Goal: Task Accomplishment & Management: Use online tool/utility

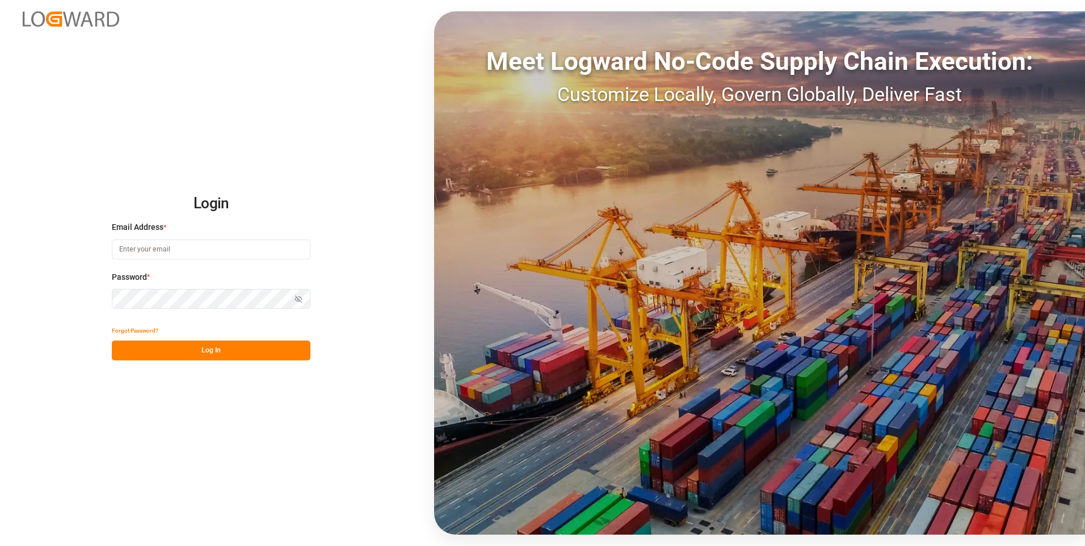
type input "[PERSON_NAME][EMAIL_ADDRESS][DOMAIN_NAME]"
click at [199, 353] on button "Log In" at bounding box center [211, 351] width 199 height 20
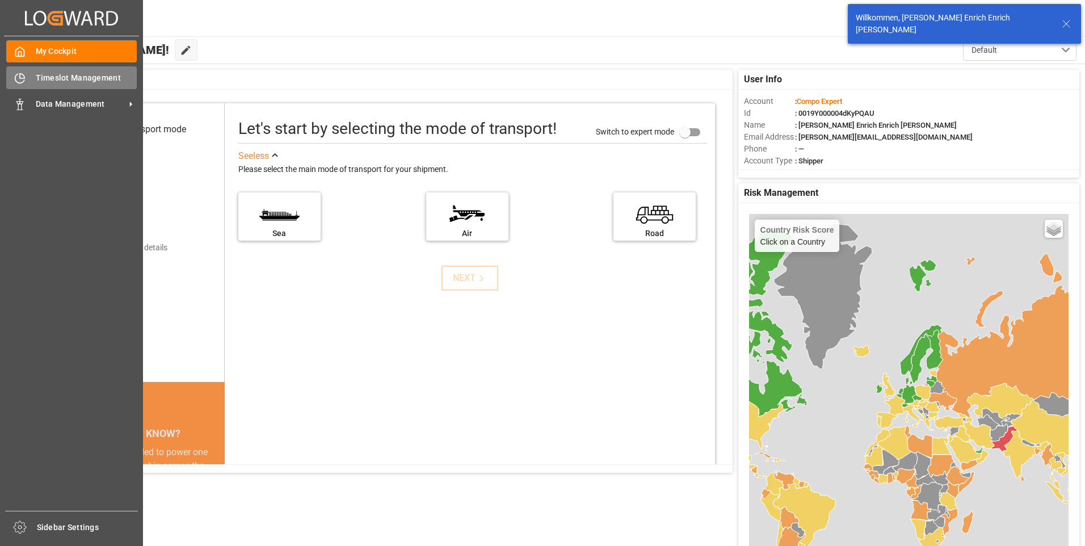
click at [24, 78] on icon at bounding box center [22, 76] width 5 height 5
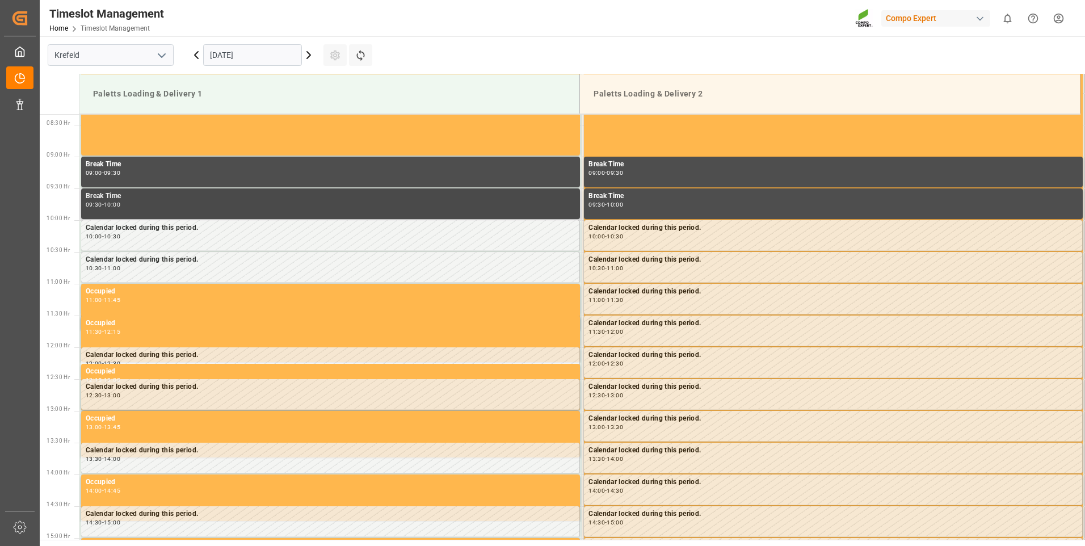
scroll to position [565, 0]
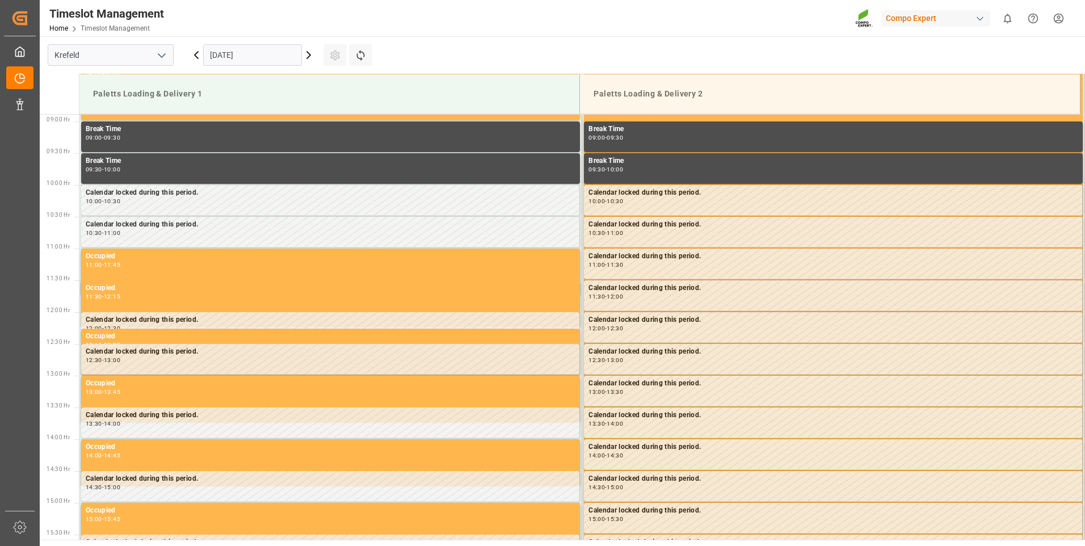
click at [263, 58] on input "[DATE]" at bounding box center [252, 55] width 99 height 22
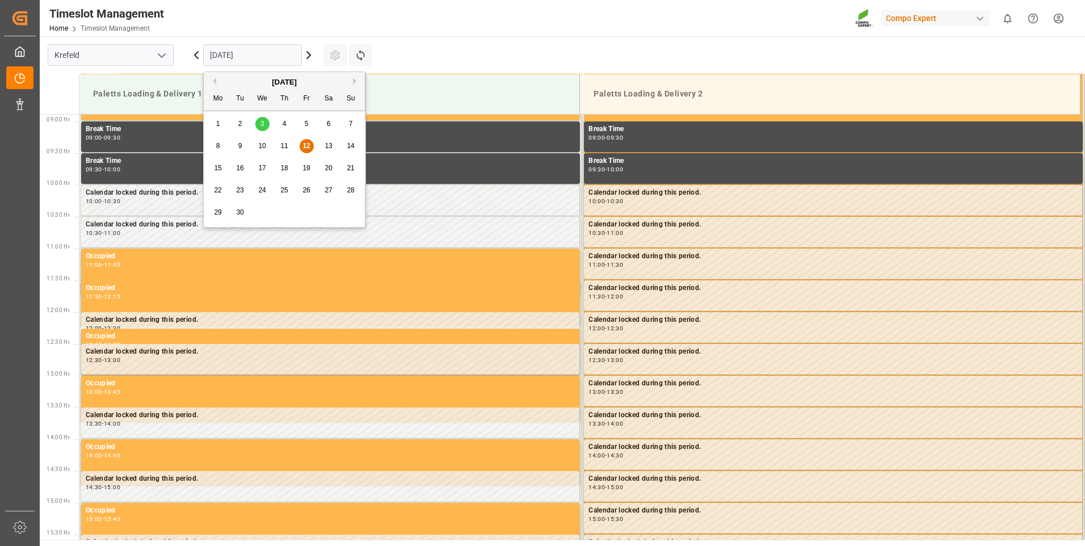
click at [211, 173] on div "15" at bounding box center [218, 169] width 14 height 14
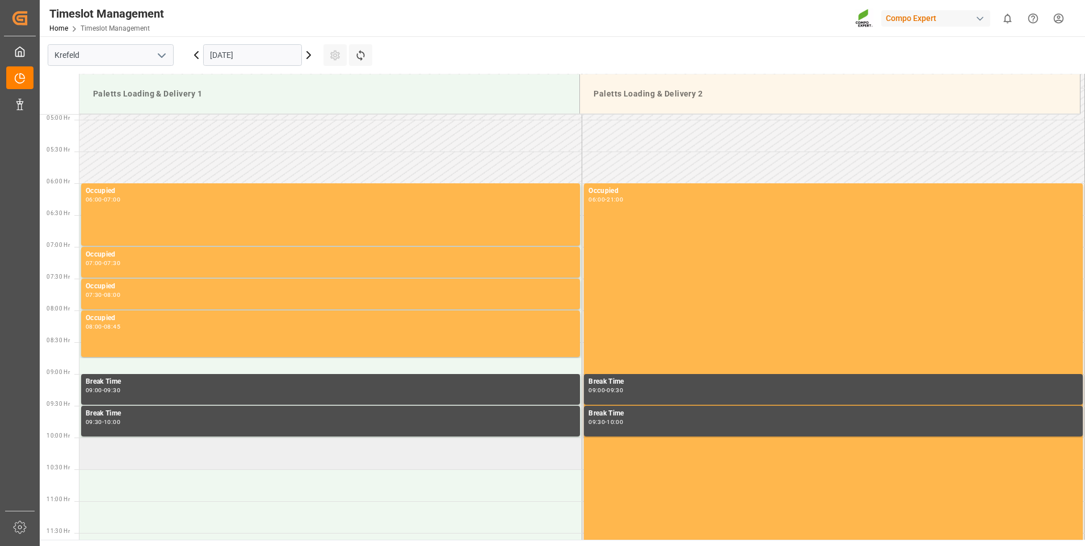
scroll to position [338, 0]
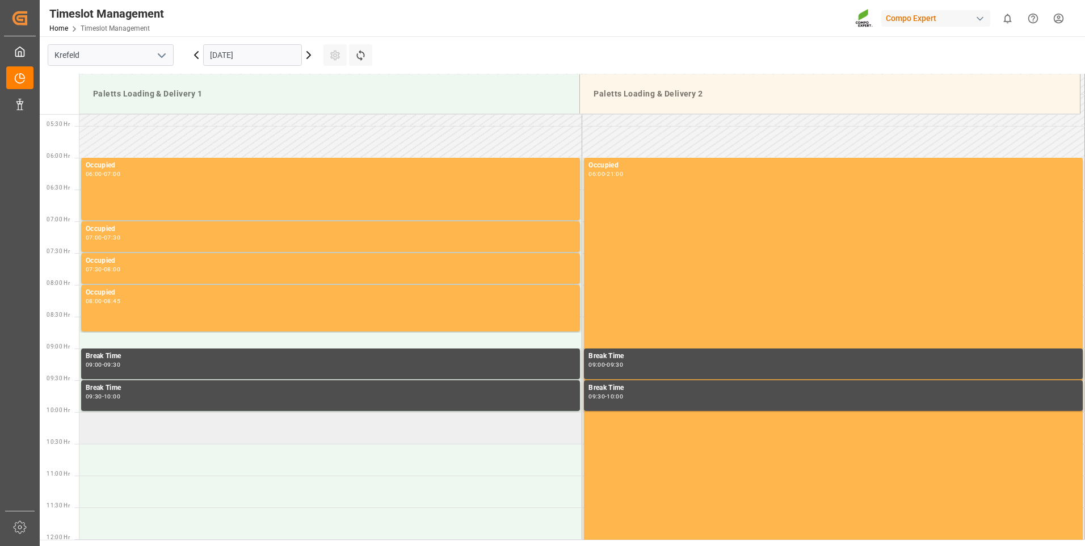
click at [129, 437] on td at bounding box center [330, 428] width 503 height 32
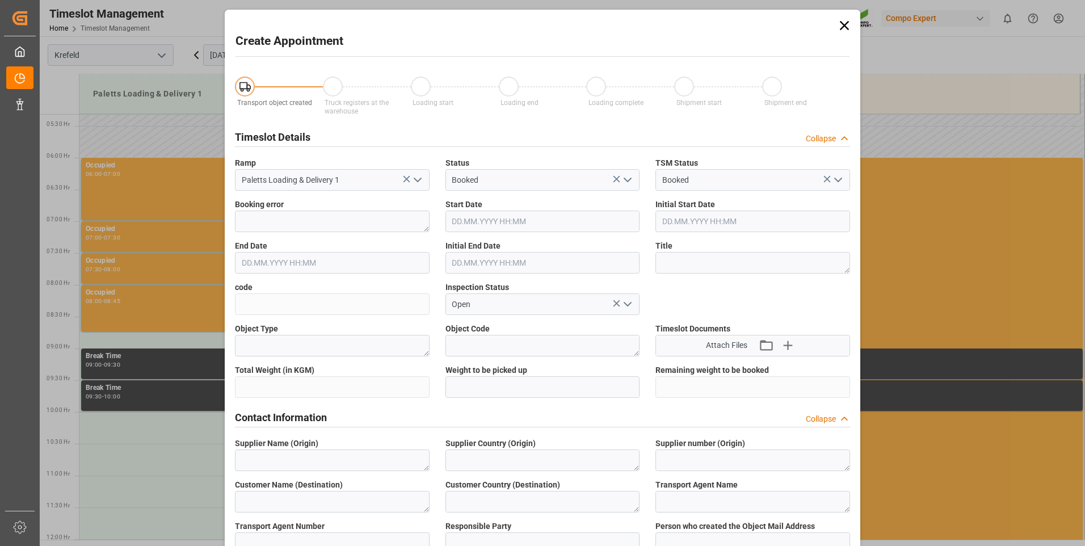
type input "[DATE] 10:00"
type input "[DATE] 10:30"
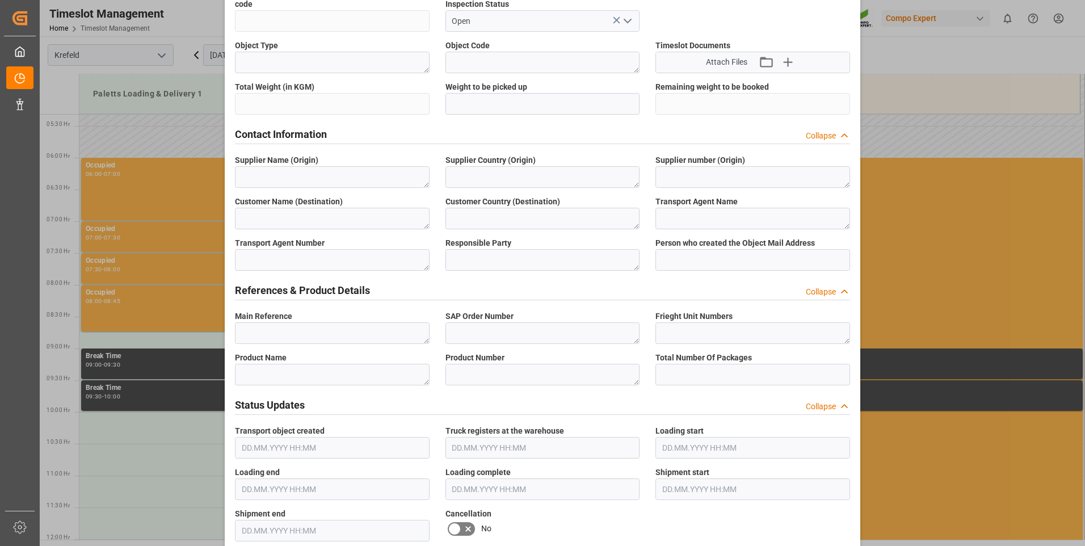
scroll to position [284, 0]
click at [321, 331] on textarea at bounding box center [332, 333] width 195 height 22
paste textarea "6100002006"
type textarea "6100002006"
click at [497, 328] on textarea at bounding box center [543, 333] width 195 height 22
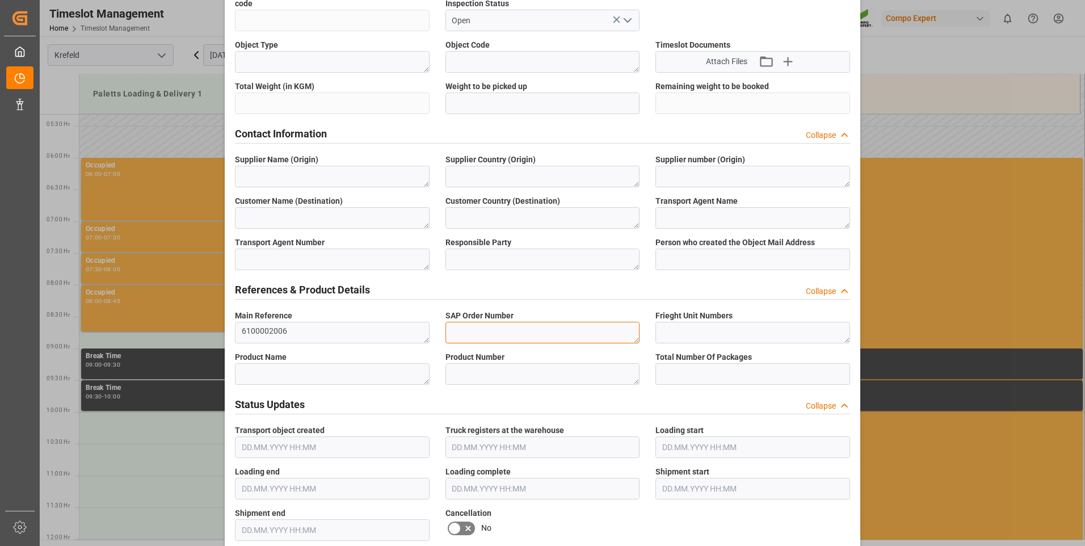
paste textarea "6100002006"
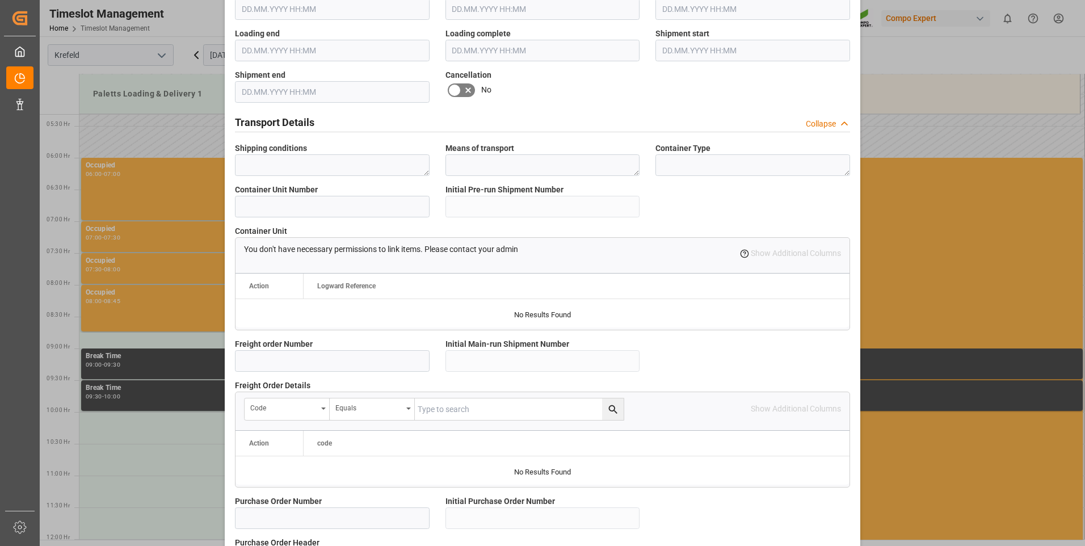
scroll to position [738, 0]
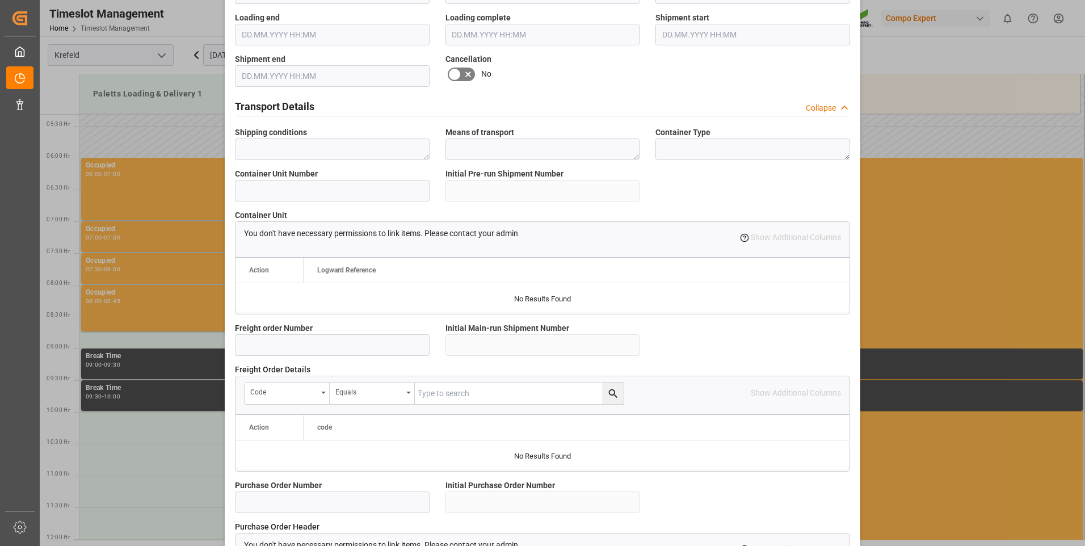
type textarea "6100002006"
click at [316, 350] on input at bounding box center [332, 345] width 195 height 22
paste input "6100002006"
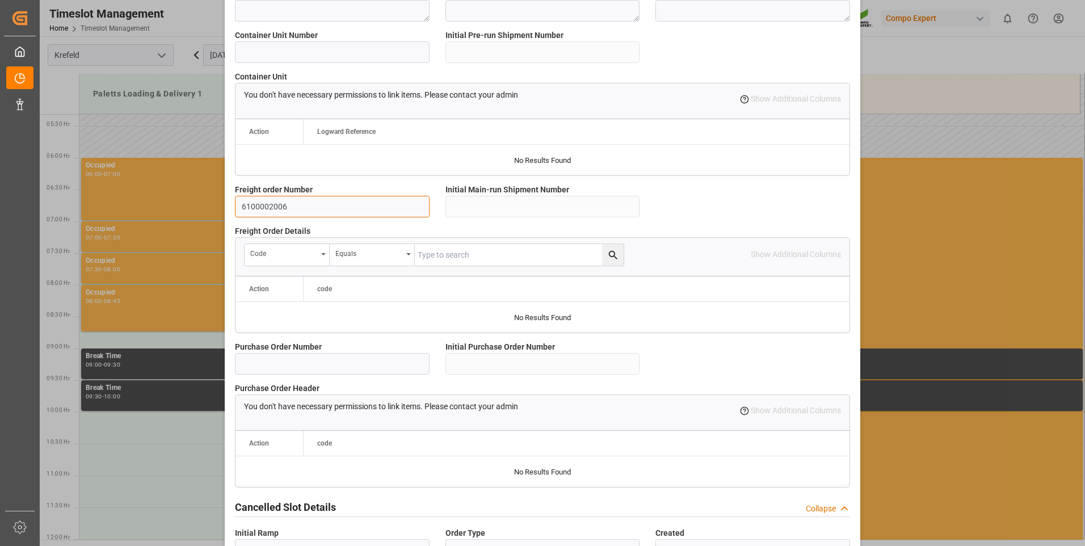
scroll to position [948, 0]
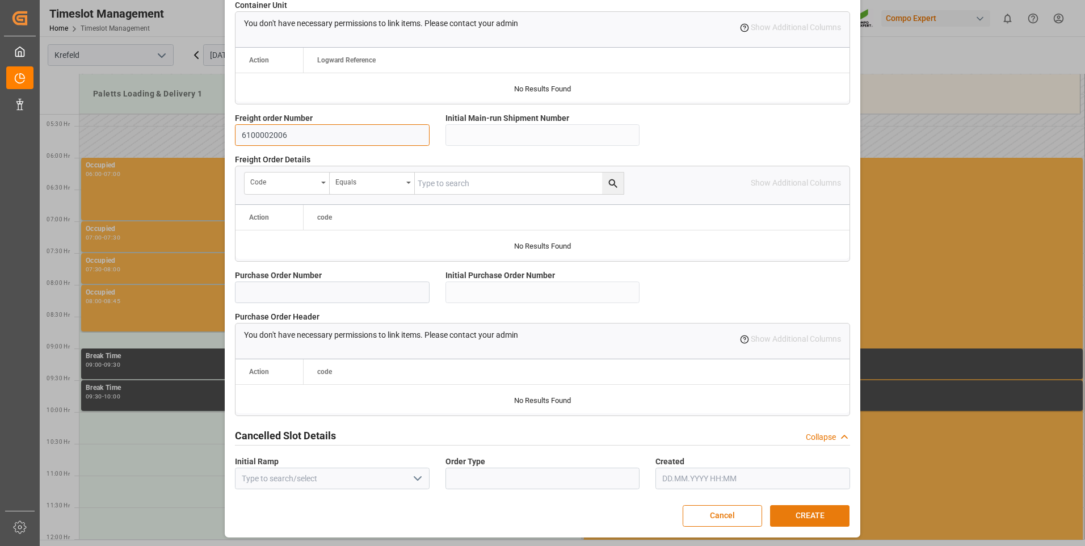
type input "6100002006"
click at [800, 507] on button "CREATE" at bounding box center [809, 516] width 79 height 22
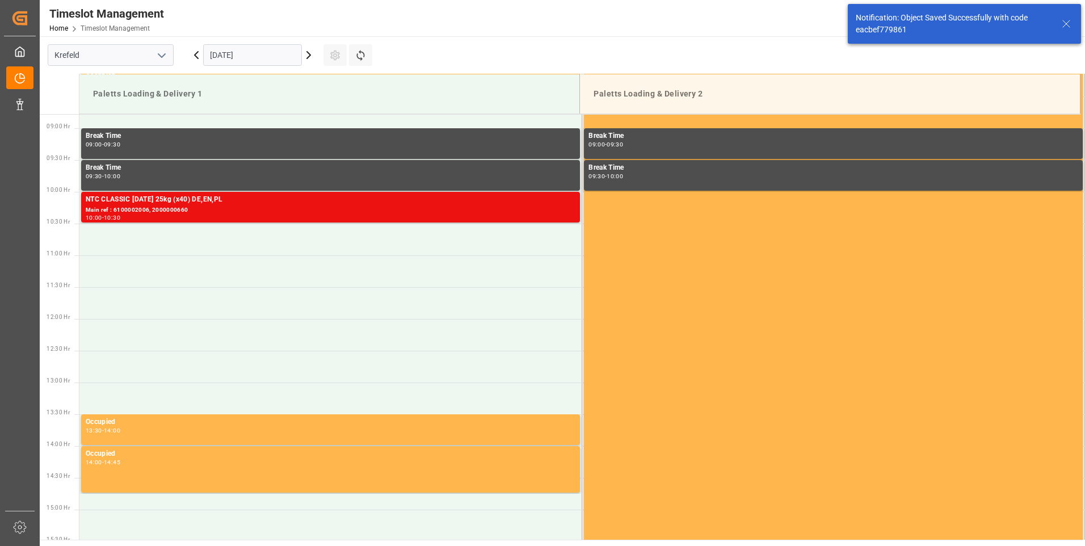
scroll to position [565, 0]
